Goal: Task Accomplishment & Management: Manage account settings

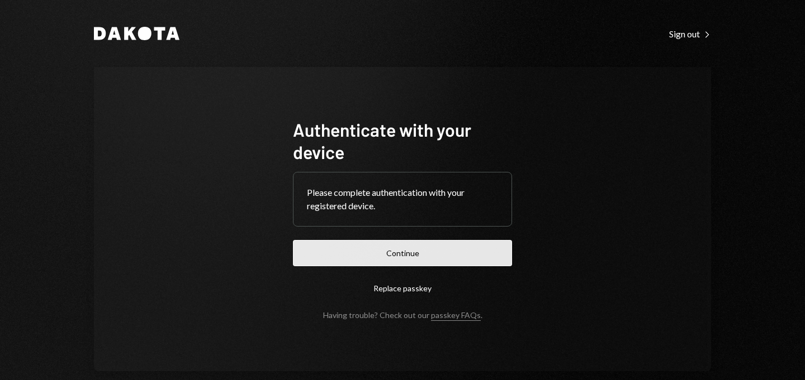
click at [392, 248] on button "Continue" at bounding box center [402, 253] width 219 height 26
click at [370, 255] on button "Continue" at bounding box center [402, 253] width 219 height 26
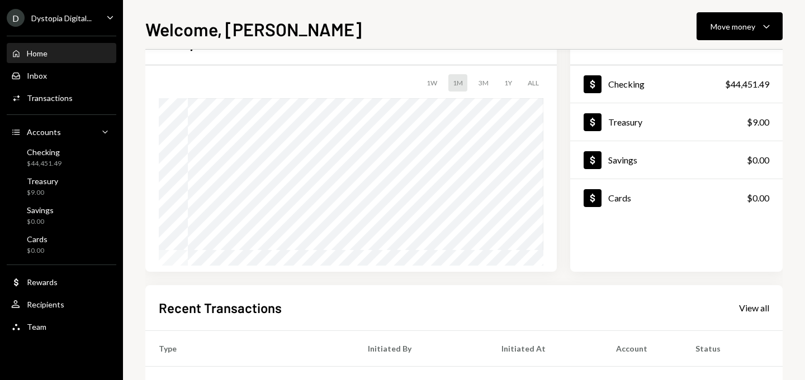
scroll to position [99, 0]
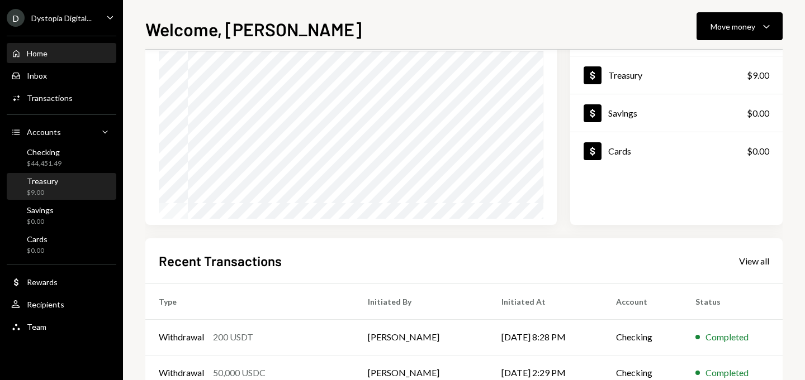
click at [75, 187] on div "Treasury $9.00" at bounding box center [61, 187] width 101 height 21
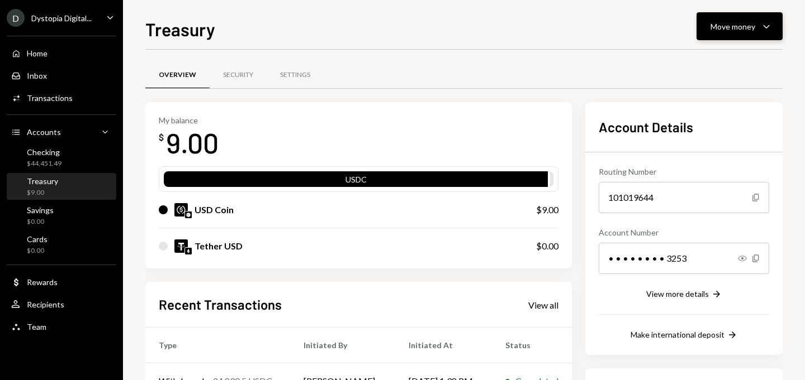
click at [741, 30] on div "Move money" at bounding box center [732, 27] width 45 height 12
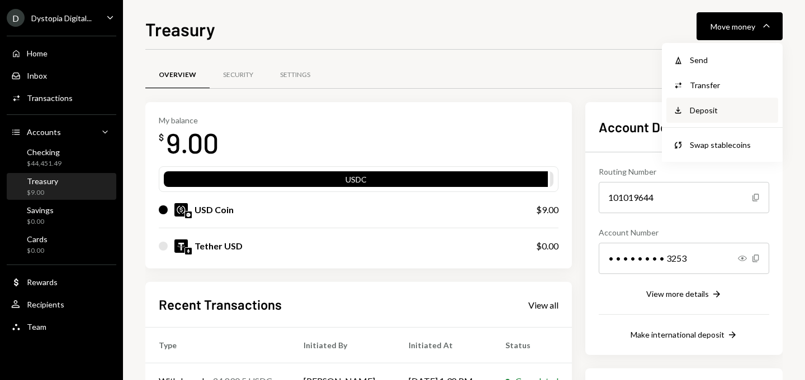
click at [716, 118] on div "Deposit Deposit" at bounding box center [722, 110] width 112 height 25
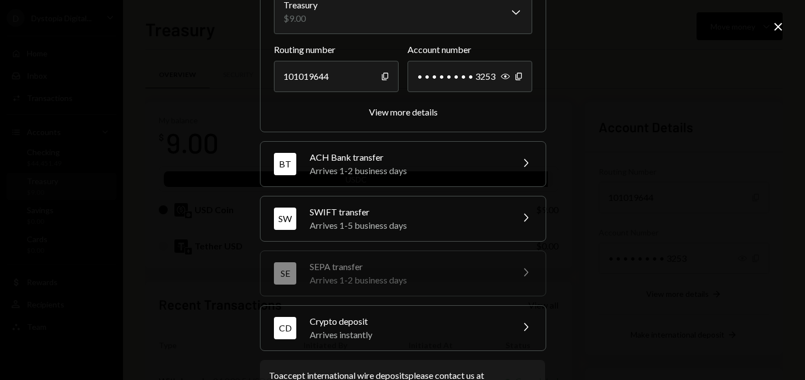
scroll to position [164, 0]
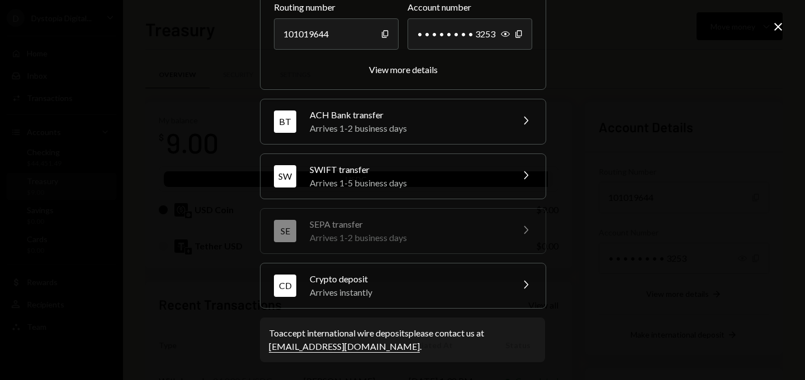
click at [494, 282] on div "Crypto deposit" at bounding box center [408, 279] width 196 height 13
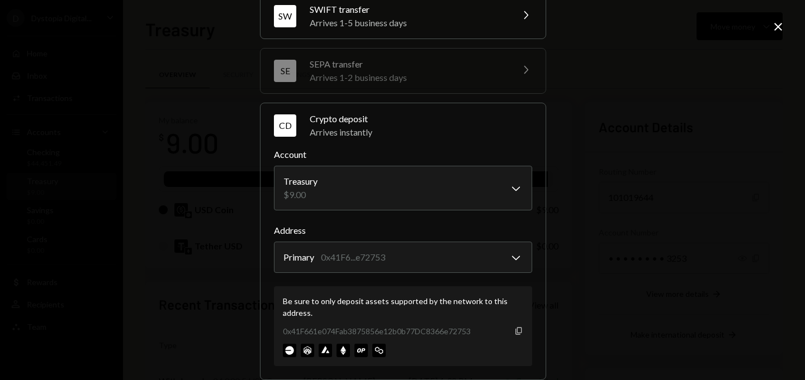
click at [515, 330] on icon "Copy" at bounding box center [518, 331] width 9 height 9
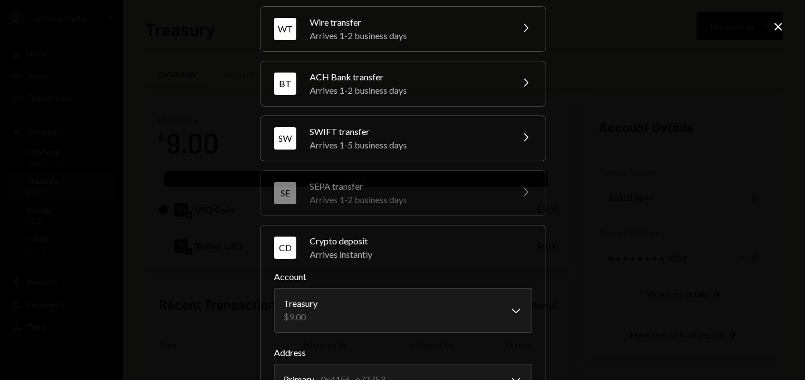
scroll to position [0, 0]
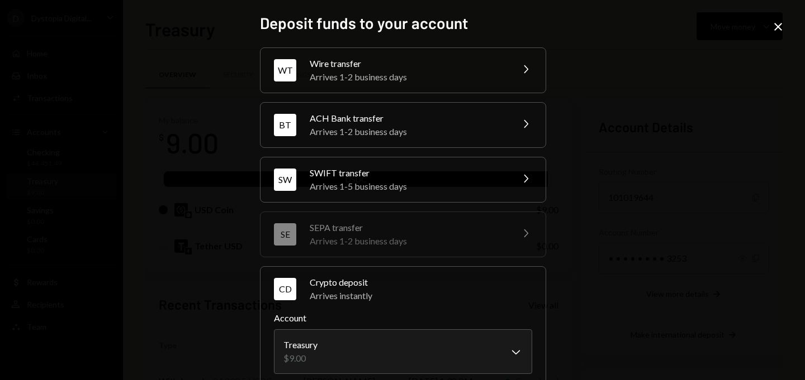
click at [778, 29] on icon "Close" at bounding box center [777, 26] width 13 height 13
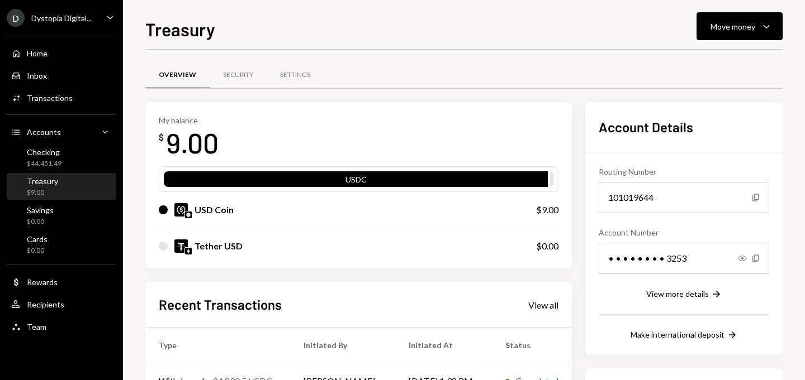
click at [65, 185] on div "Treasury $9.00" at bounding box center [61, 187] width 101 height 21
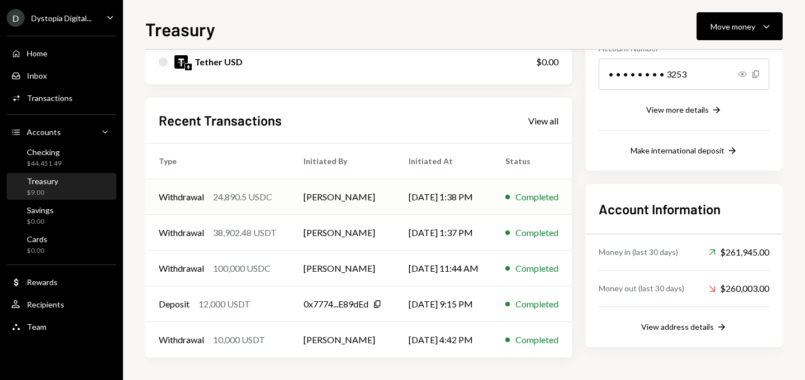
click at [315, 195] on td "[PERSON_NAME]" at bounding box center [342, 197] width 105 height 36
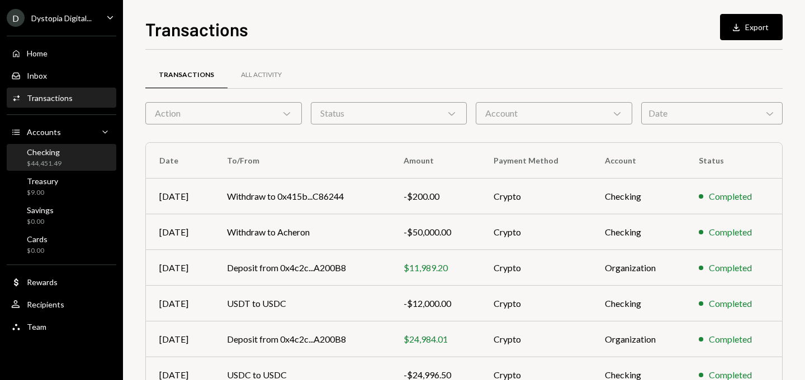
click at [53, 158] on div "Checking $44,451.49" at bounding box center [44, 158] width 35 height 21
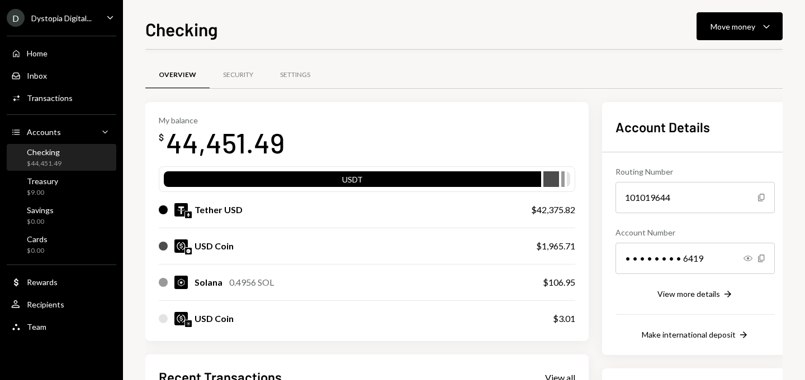
scroll to position [183, 0]
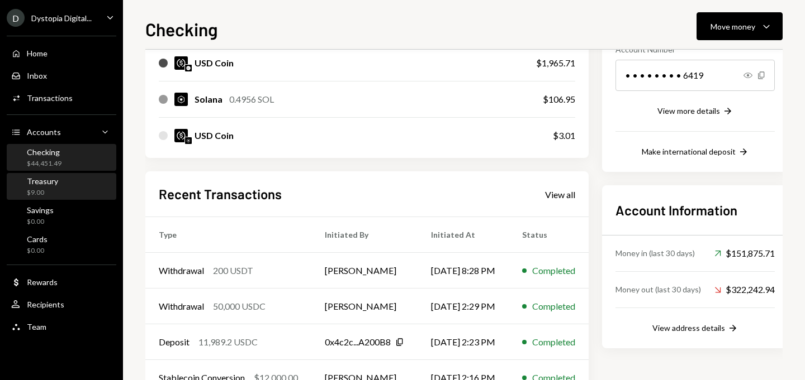
click at [73, 180] on div "Treasury $9.00" at bounding box center [61, 187] width 101 height 21
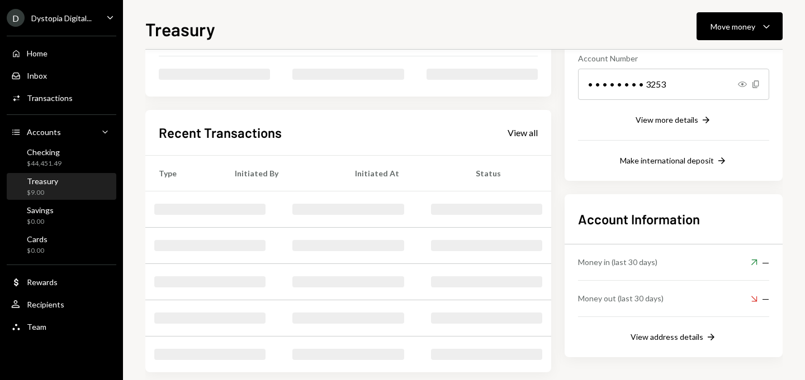
scroll to position [183, 0]
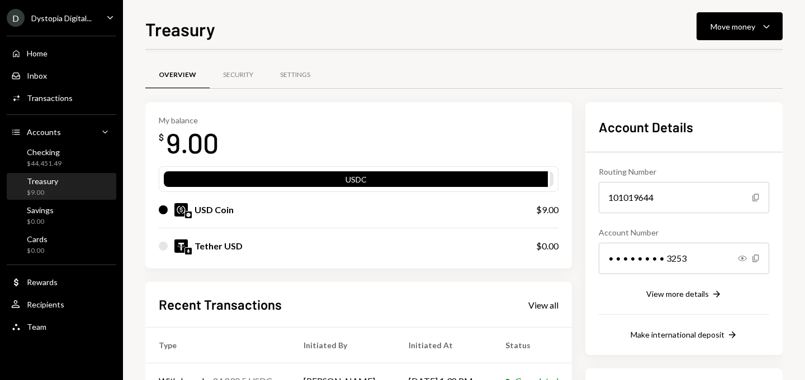
scroll to position [104, 0]
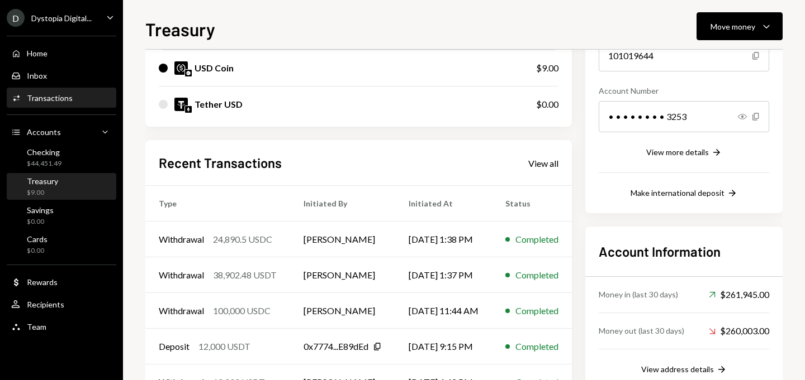
click at [56, 104] on div "Activities Transactions" at bounding box center [61, 98] width 101 height 19
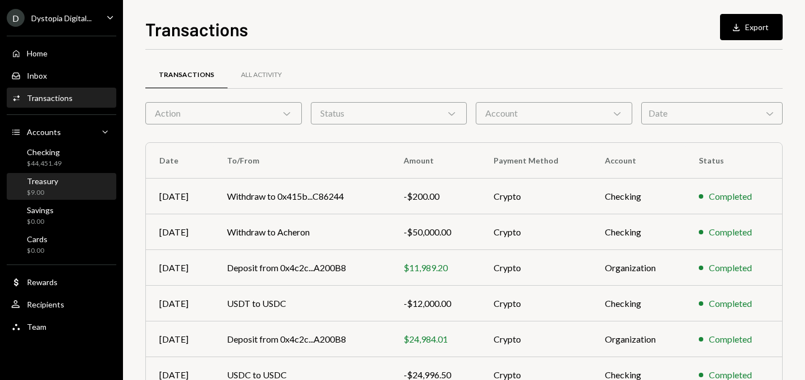
click at [58, 183] on div "Treasury $9.00" at bounding box center [61, 187] width 101 height 21
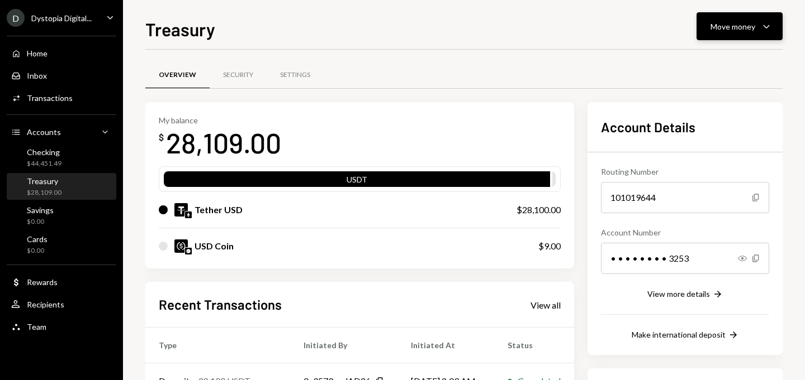
click at [737, 30] on div "Move money" at bounding box center [732, 27] width 45 height 12
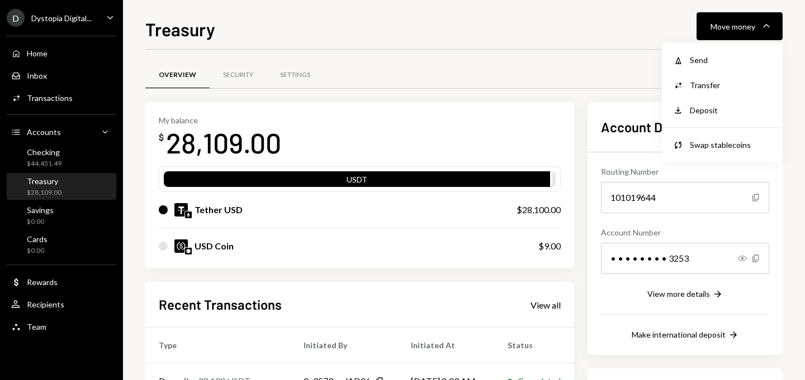
click at [572, 72] on div "Overview Security Settings" at bounding box center [463, 75] width 637 height 28
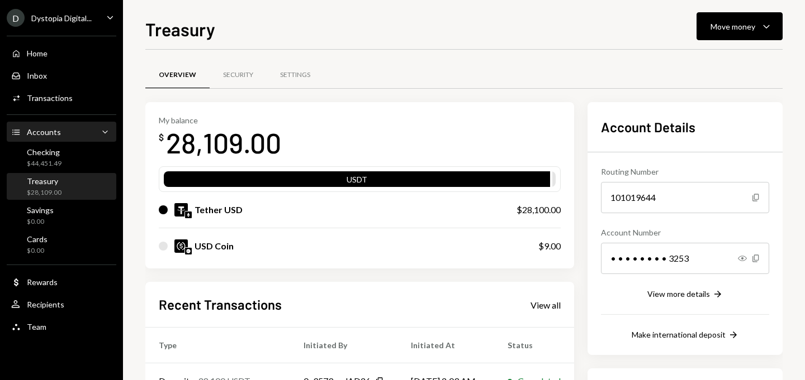
click at [68, 137] on div "Accounts Accounts Caret Down" at bounding box center [61, 132] width 101 height 12
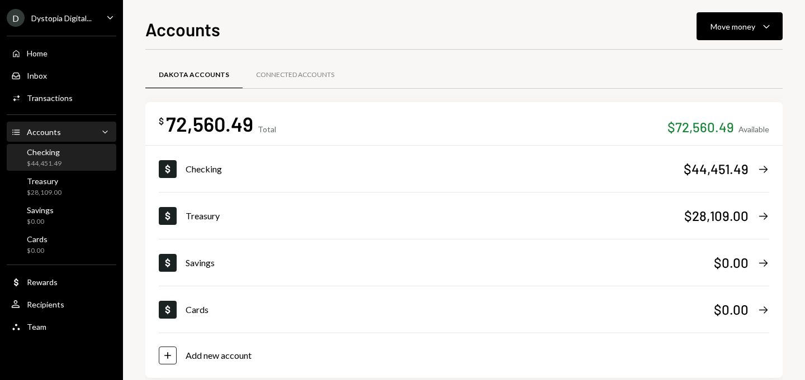
click at [69, 163] on div "Checking $44,451.49" at bounding box center [61, 158] width 101 height 21
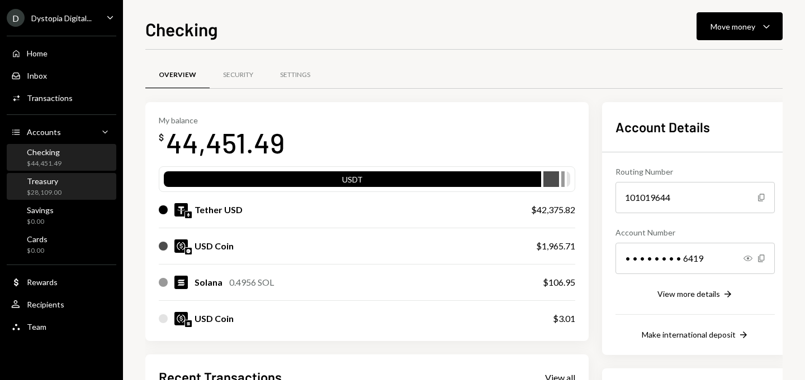
click at [84, 185] on div "Treasury $28,109.00" at bounding box center [61, 187] width 101 height 21
